Goal: Transaction & Acquisition: Subscribe to service/newsletter

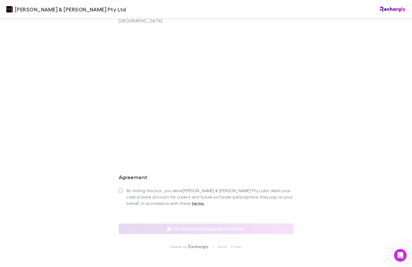
scroll to position [419, 0]
click at [123, 187] on label "By ticking this box, you allow [PERSON_NAME] & [PERSON_NAME] Pty Ltd to debit y…" at bounding box center [206, 196] width 175 height 19
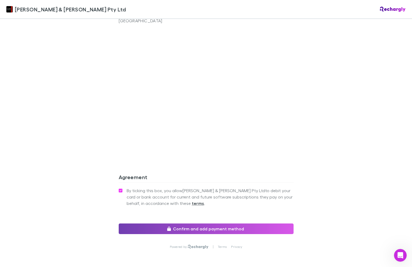
click at [190, 223] on button "Confirm and add payment method" at bounding box center [206, 228] width 175 height 11
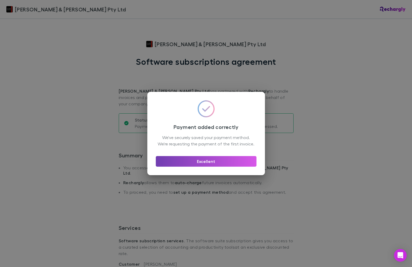
click at [208, 167] on button "Excellent" at bounding box center [206, 161] width 101 height 11
